Goal: Task Accomplishment & Management: Manage account settings

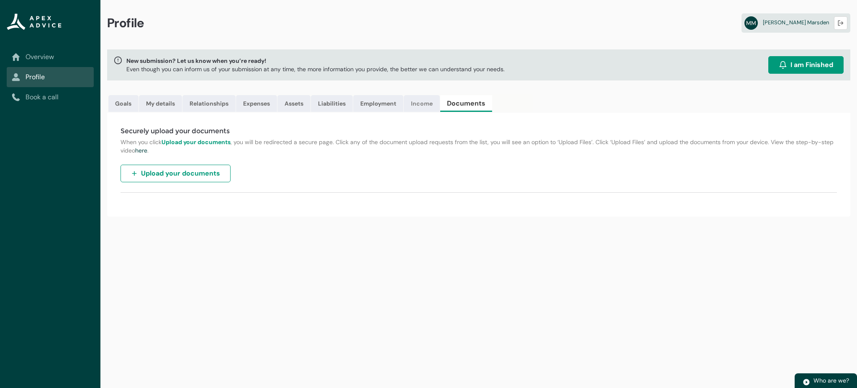
click at [431, 104] on link "Income" at bounding box center [422, 103] width 36 height 17
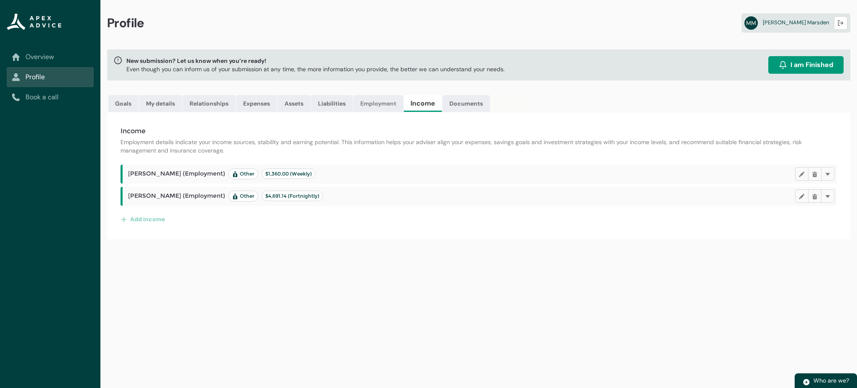
click at [386, 103] on link "Employment" at bounding box center [378, 103] width 50 height 17
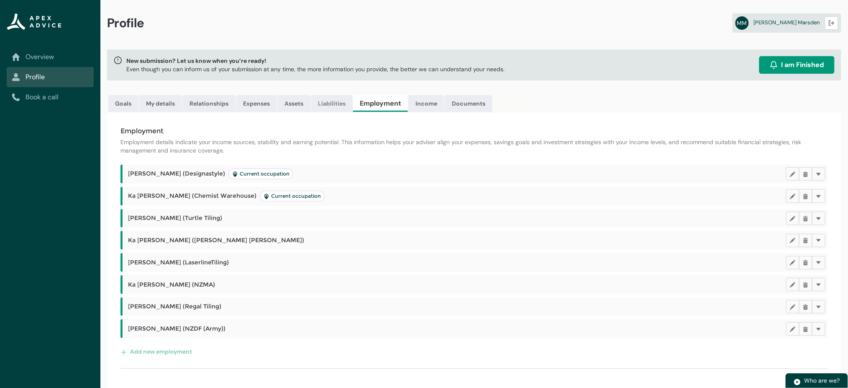
click at [338, 95] on link "Liabilities" at bounding box center [332, 103] width 42 height 17
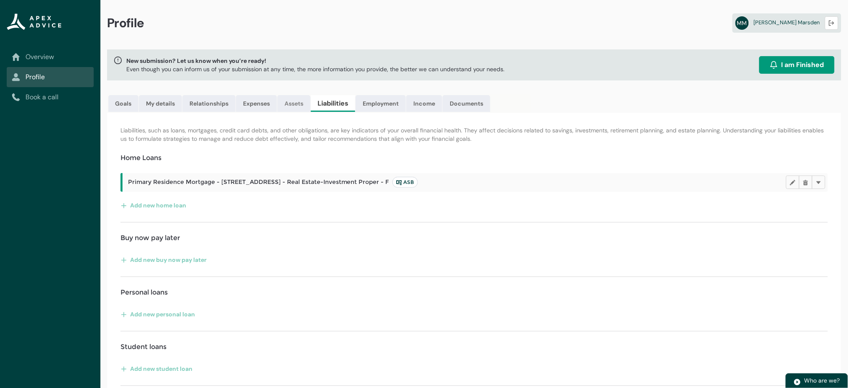
click at [298, 105] on link "Assets" at bounding box center [293, 103] width 33 height 17
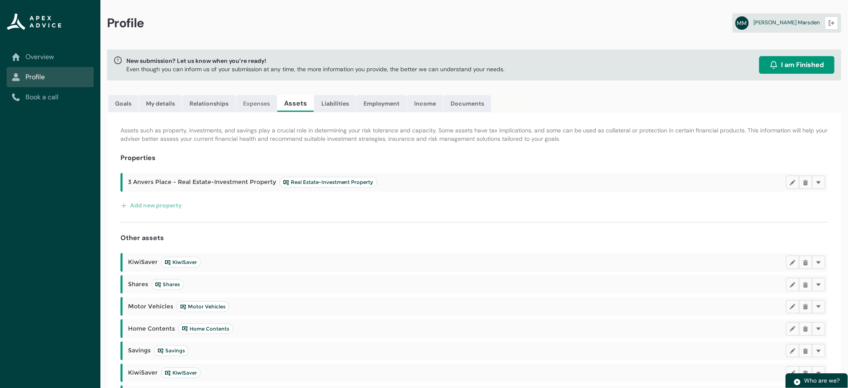
click at [256, 100] on link "Expenses" at bounding box center [256, 103] width 41 height 17
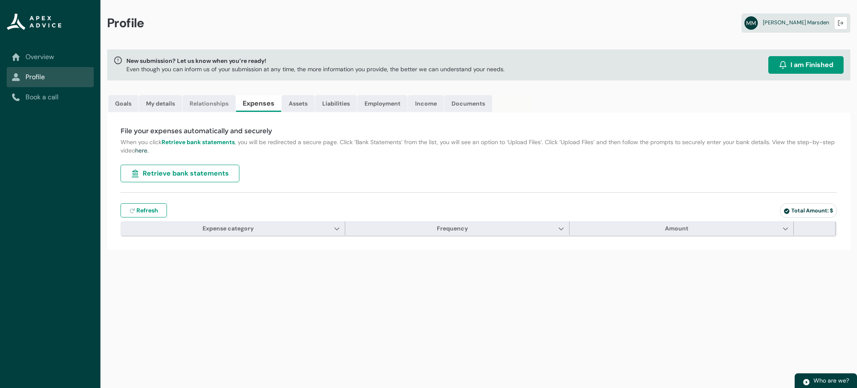
click at [223, 105] on link "Relationships" at bounding box center [208, 103] width 53 height 17
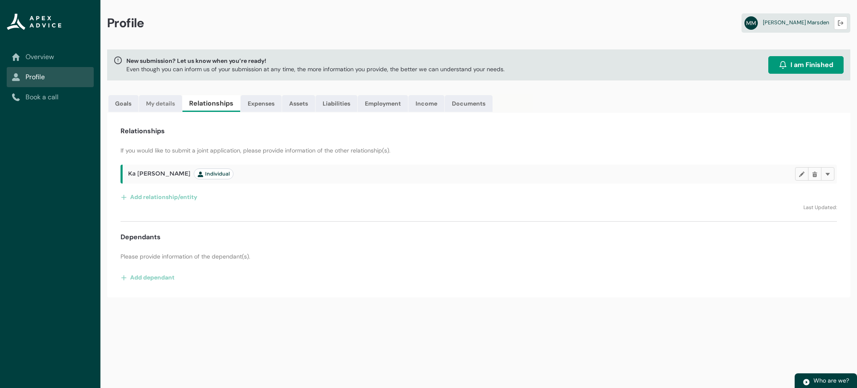
click at [170, 100] on link "My details" at bounding box center [160, 103] width 43 height 17
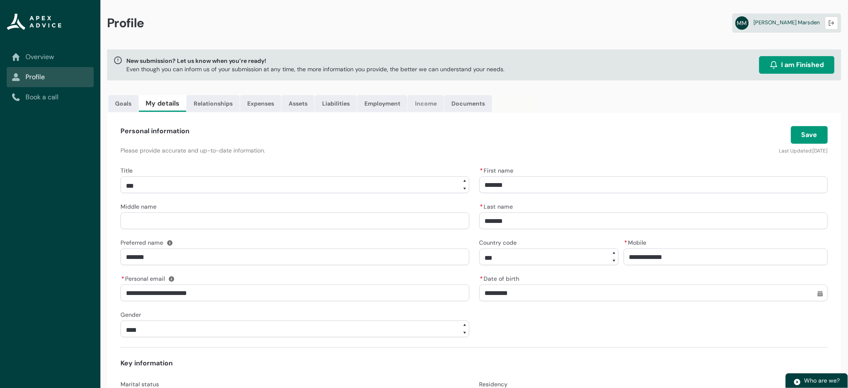
click at [427, 108] on link "Income" at bounding box center [426, 103] width 36 height 17
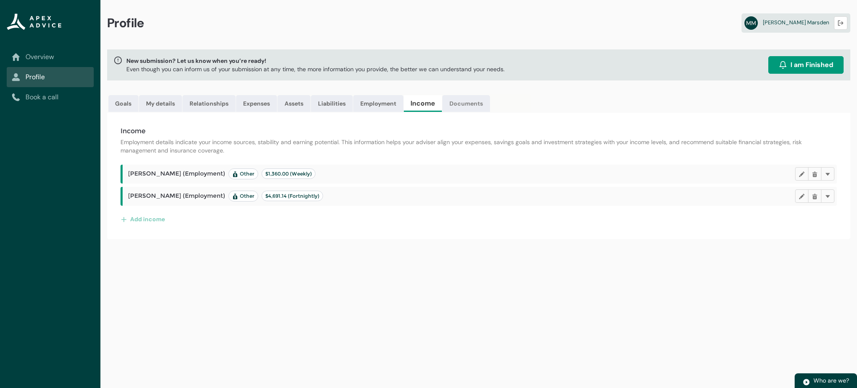
click at [447, 104] on link "Documents" at bounding box center [466, 103] width 48 height 17
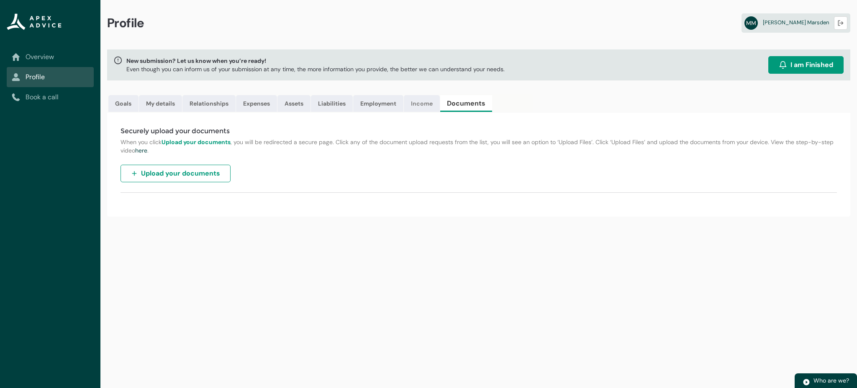
click at [434, 104] on link "Income" at bounding box center [422, 103] width 36 height 17
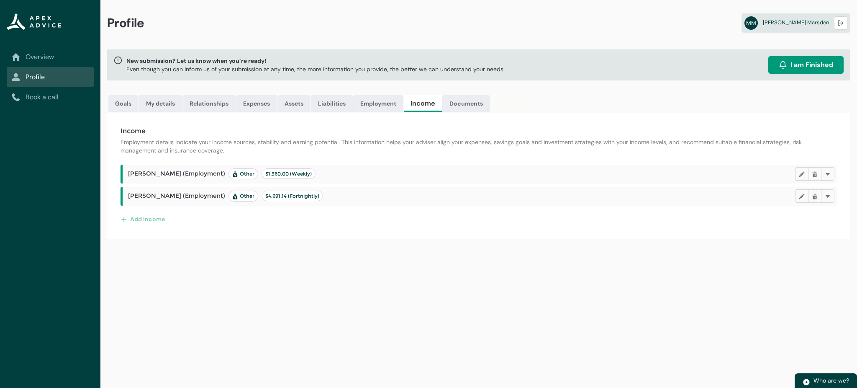
click at [46, 96] on link "Book a call" at bounding box center [50, 97] width 77 height 10
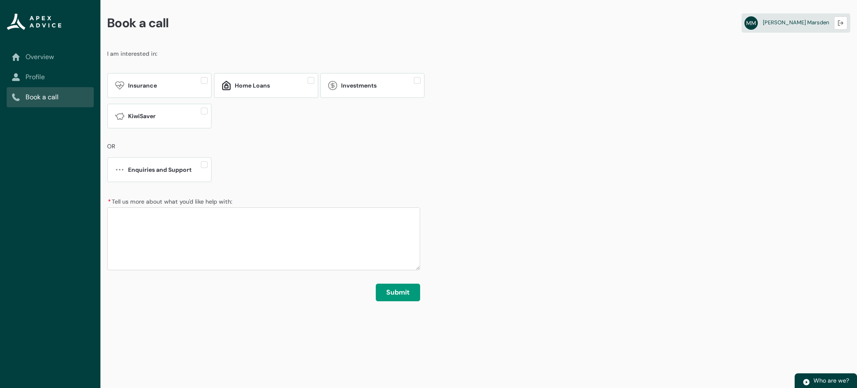
click at [46, 76] on link "Profile" at bounding box center [50, 77] width 77 height 10
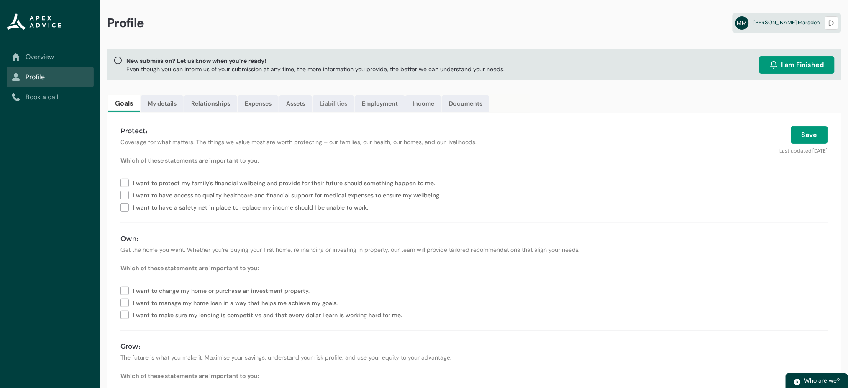
click at [324, 100] on link "Liabilities" at bounding box center [334, 103] width 42 height 17
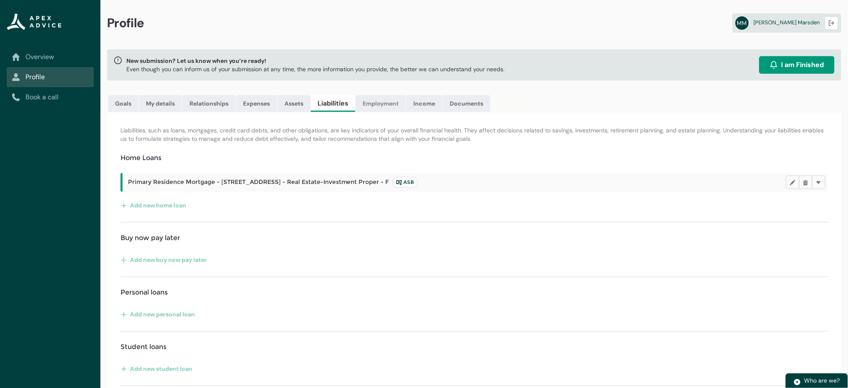
click at [378, 104] on link "Employment" at bounding box center [381, 103] width 50 height 17
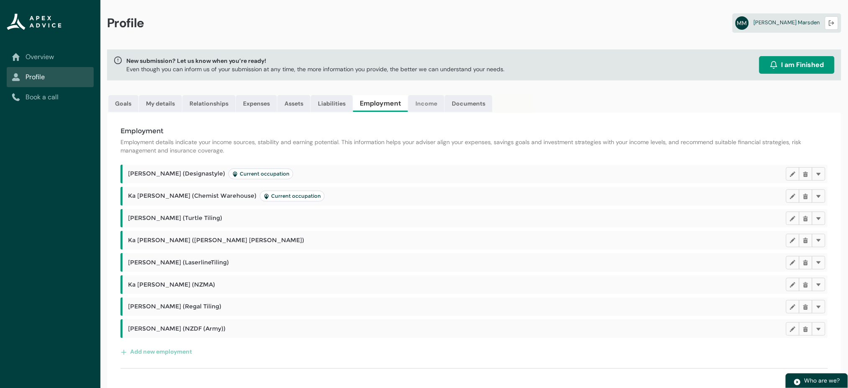
click at [428, 100] on link "Income" at bounding box center [426, 103] width 36 height 17
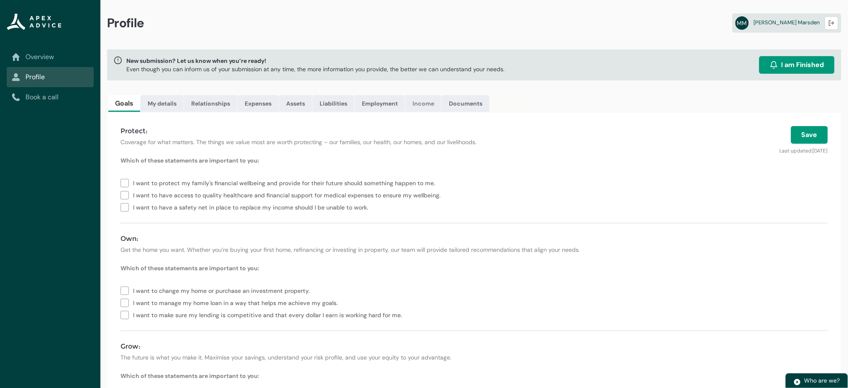
click at [426, 105] on link "Income" at bounding box center [424, 103] width 36 height 17
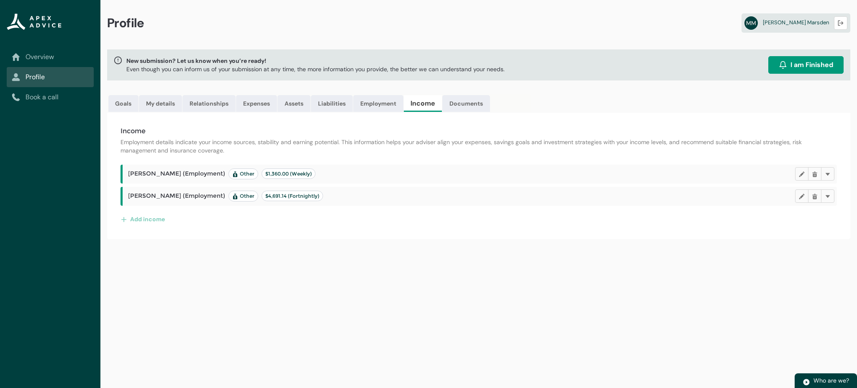
click at [376, 91] on div "Profile MM [PERSON_NAME] Logout New submission? Let us know when you’re ready! …" at bounding box center [478, 194] width 757 height 388
click at [375, 97] on link "Employment" at bounding box center [378, 103] width 50 height 17
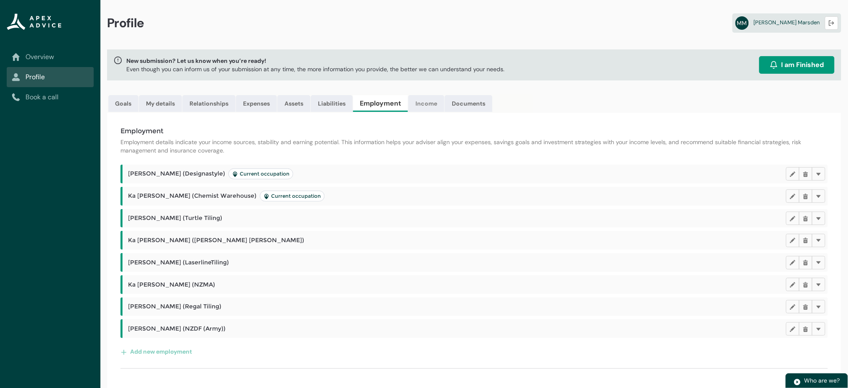
click at [429, 105] on link "Income" at bounding box center [426, 103] width 36 height 17
